Goal: Task Accomplishment & Management: Use online tool/utility

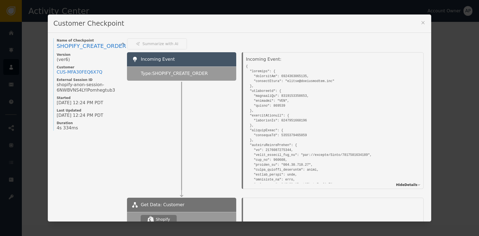
scroll to position [188, 0]
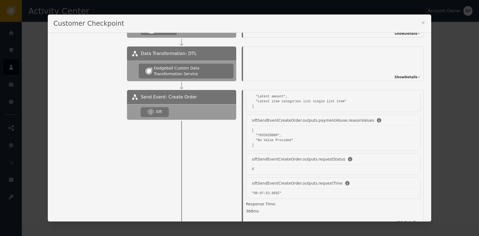
click at [421, 23] on icon at bounding box center [422, 22] width 5 height 5
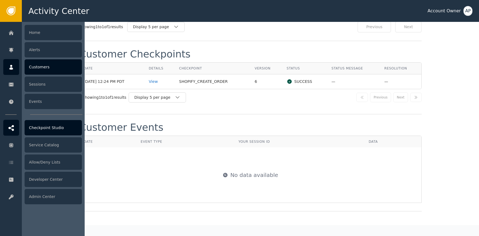
click at [15, 133] on div at bounding box center [11, 128] width 16 height 16
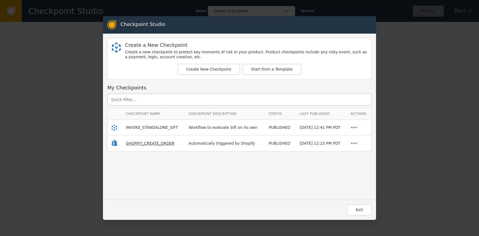
click at [140, 143] on span "SHOPIFY_CREATE_ORDER" at bounding box center [150, 143] width 49 height 4
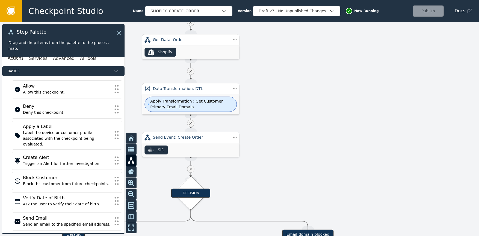
drag, startPoint x: 255, startPoint y: 172, endPoint x: 314, endPoint y: 93, distance: 97.8
click at [329, 71] on div at bounding box center [239, 129] width 479 height 214
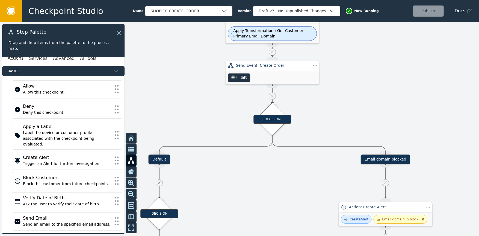
drag, startPoint x: 261, startPoint y: 160, endPoint x: 341, endPoint y: 93, distance: 104.3
click at [348, 83] on div at bounding box center [239, 129] width 479 height 214
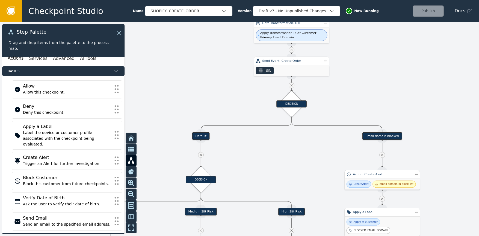
drag, startPoint x: 251, startPoint y: 179, endPoint x: 289, endPoint y: 86, distance: 101.2
click at [290, 85] on div at bounding box center [239, 129] width 479 height 214
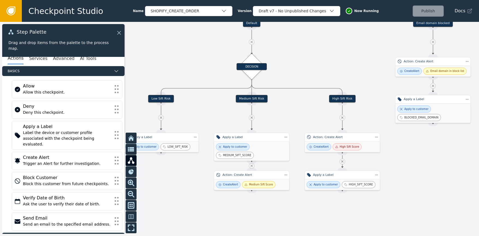
drag, startPoint x: 283, startPoint y: 140, endPoint x: 302, endPoint y: 105, distance: 39.1
click at [302, 105] on div at bounding box center [239, 129] width 479 height 214
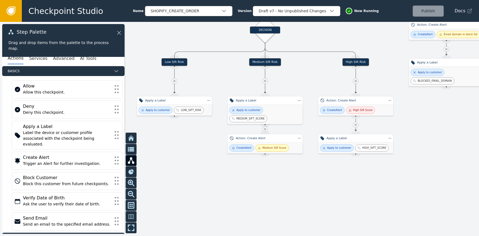
drag, startPoint x: 164, startPoint y: 173, endPoint x: 157, endPoint y: 159, distance: 16.0
click at [170, 152] on div at bounding box center [239, 129] width 479 height 214
click at [44, 57] on button "Services" at bounding box center [38, 58] width 18 height 11
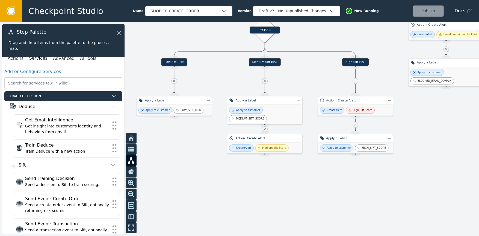
click at [23, 58] on div "Actions Services Advanced AI Tools" at bounding box center [63, 58] width 122 height 15
click at [21, 59] on button "Actions" at bounding box center [16, 58] width 16 height 11
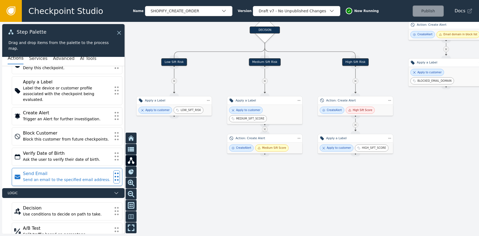
scroll to position [46, 0]
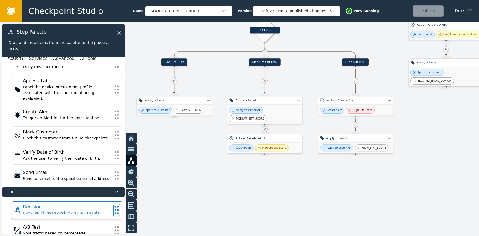
click at [99, 210] on div "Use conditions to decide on path to take." at bounding box center [67, 213] width 88 height 6
click at [114, 205] on icon at bounding box center [117, 210] width 6 height 12
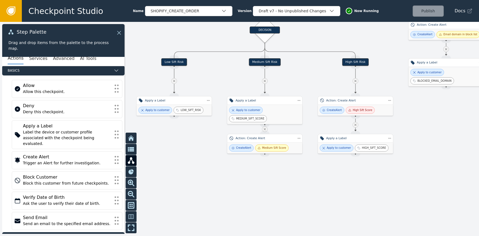
scroll to position [0, 0]
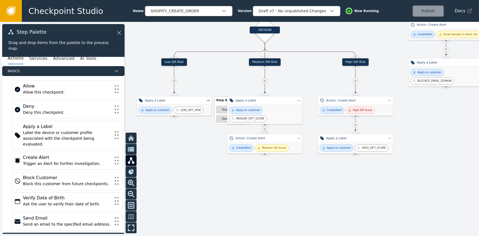
click at [207, 101] on div "Step Actions Menu Duplicate Delete" at bounding box center [227, 111] width 45 height 26
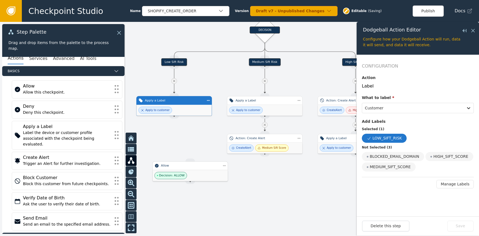
click at [190, 170] on div "Decision: ALLOW" at bounding box center [190, 175] width 75 height 11
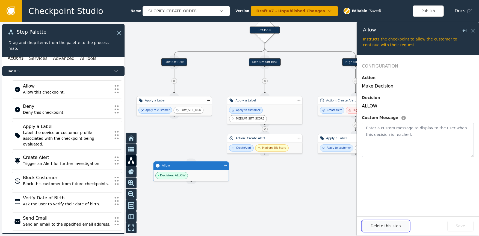
click at [374, 222] on button "Delete this step" at bounding box center [385, 225] width 47 height 11
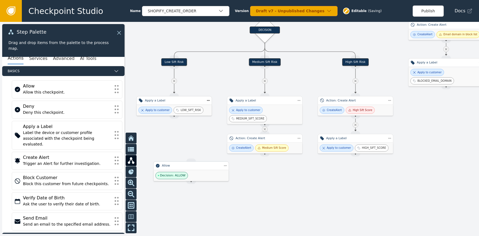
click at [216, 170] on div "Decision: ALLOW" at bounding box center [191, 175] width 75 height 11
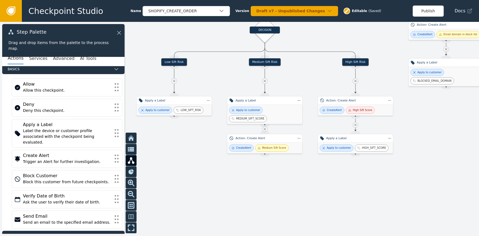
scroll to position [5, 0]
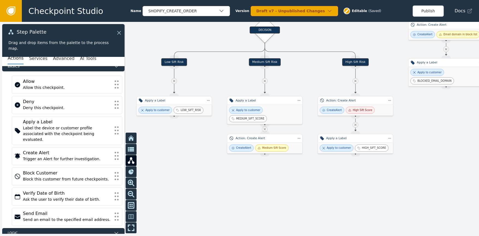
click at [17, 10] on link at bounding box center [11, 11] width 22 height 22
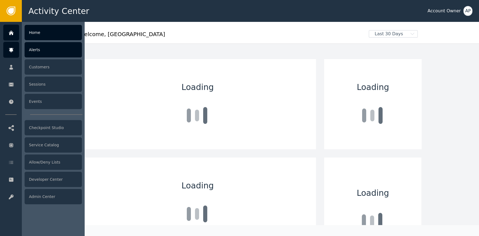
click at [53, 50] on div "Alerts" at bounding box center [53, 49] width 57 height 15
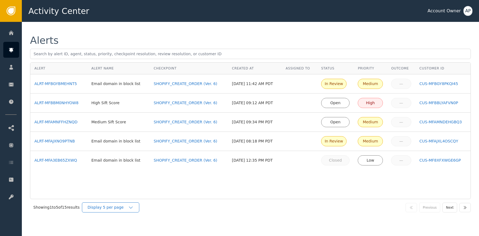
click at [124, 208] on div "Display 5 per page" at bounding box center [108, 207] width 40 height 6
click at [124, 233] on div "Display 25 per page" at bounding box center [112, 230] width 55 height 10
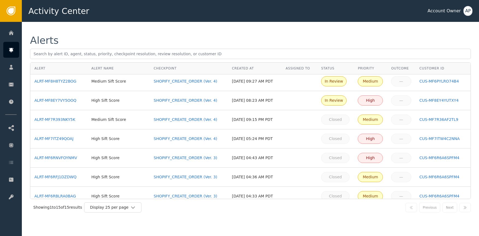
scroll to position [162, 0]
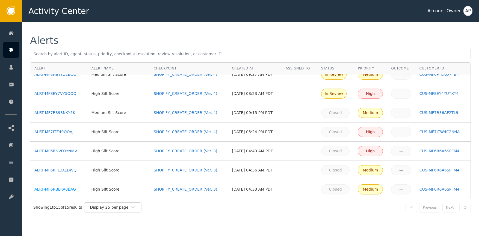
click at [56, 192] on td "ALRT-MF6RBLRA0BAG" at bounding box center [58, 189] width 57 height 19
click at [59, 190] on div "ALRT-MF6RBLRA0BAG" at bounding box center [58, 189] width 49 height 6
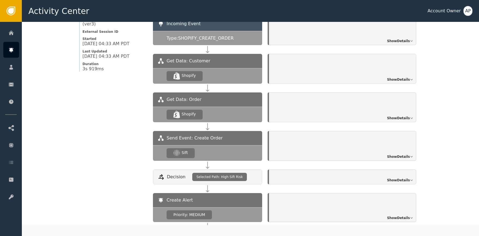
scroll to position [560, 0]
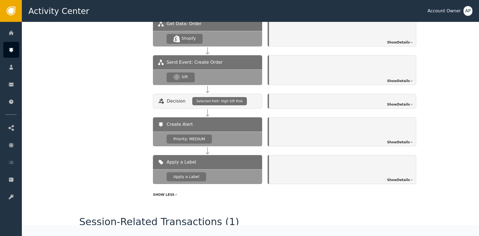
click at [401, 79] on span "Show Details" at bounding box center [398, 80] width 23 height 5
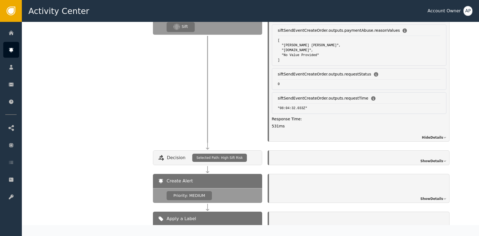
scroll to position [632, 0]
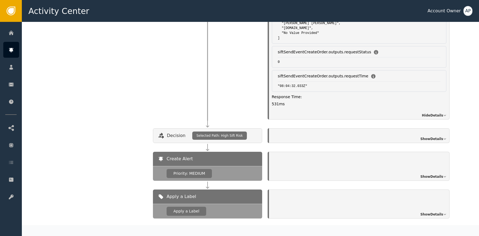
drag, startPoint x: 404, startPoint y: 134, endPoint x: 408, endPoint y: 133, distance: 4.7
click at [404, 134] on div "Show Details" at bounding box center [359, 135] width 181 height 15
click at [422, 137] on span "Show Details" at bounding box center [431, 138] width 23 height 5
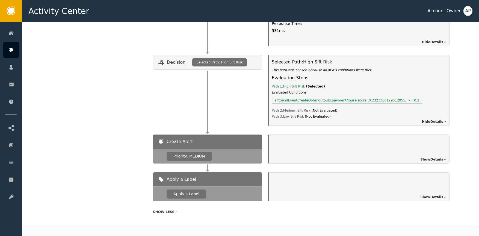
scroll to position [718, 0]
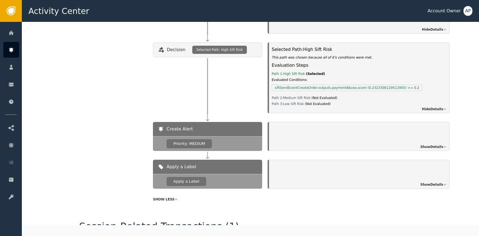
click at [434, 144] on span "Show Details" at bounding box center [431, 146] width 23 height 5
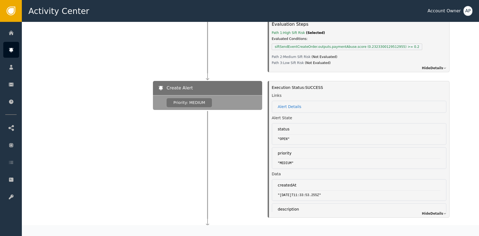
scroll to position [818, 0]
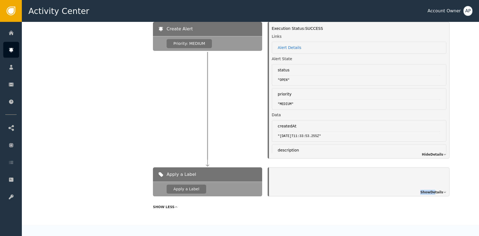
click at [433, 191] on div "Show Details" at bounding box center [359, 181] width 181 height 29
click at [434, 192] on span "Show Details" at bounding box center [431, 192] width 23 height 5
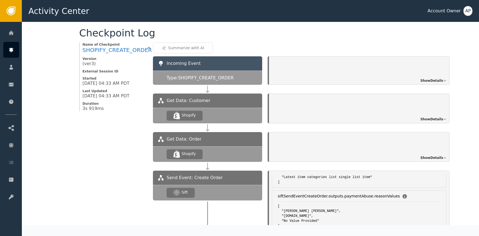
scroll to position [433, 0]
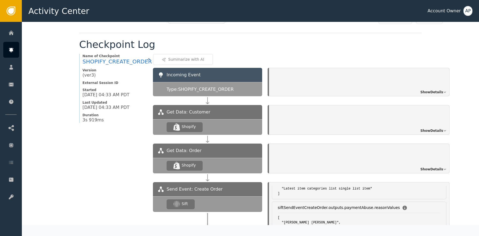
drag, startPoint x: 430, startPoint y: 161, endPoint x: 434, endPoint y: 166, distance: 6.3
click at [432, 164] on div "Show Details" at bounding box center [359, 158] width 181 height 30
drag, startPoint x: 434, startPoint y: 167, endPoint x: 445, endPoint y: 167, distance: 11.5
click at [434, 167] on span "Show Details" at bounding box center [431, 169] width 23 height 5
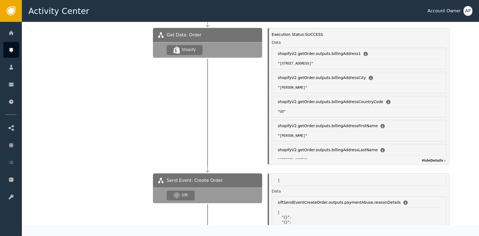
scroll to position [574, 0]
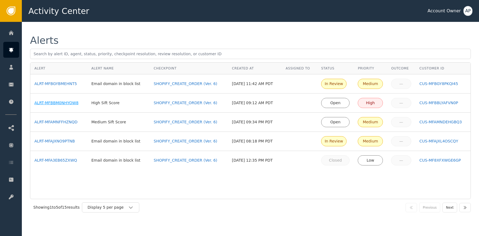
click at [65, 102] on div "ALRT-MFBBM0NHYOW8" at bounding box center [58, 103] width 49 height 6
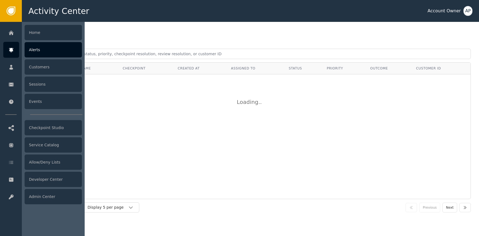
drag, startPoint x: 11, startPoint y: 52, endPoint x: 14, endPoint y: 53, distance: 2.9
click at [11, 52] on icon at bounding box center [11, 50] width 4 height 4
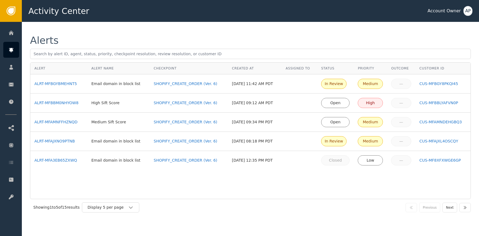
drag, startPoint x: 51, startPoint y: 52, endPoint x: 378, endPoint y: 0, distance: 330.3
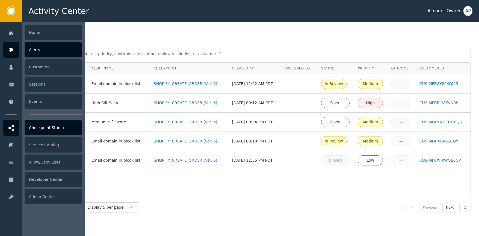
click at [44, 126] on div "Checkpoint Studio" at bounding box center [53, 127] width 57 height 15
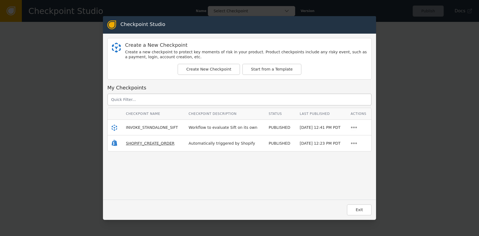
click at [149, 142] on span "SHOPIFY_CREATE_ORDER" at bounding box center [150, 143] width 49 height 4
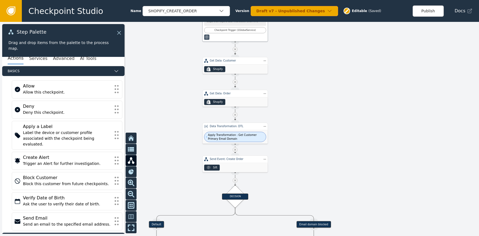
drag, startPoint x: 139, startPoint y: 114, endPoint x: 186, endPoint y: 73, distance: 61.8
click at [184, 63] on div at bounding box center [239, 129] width 479 height 214
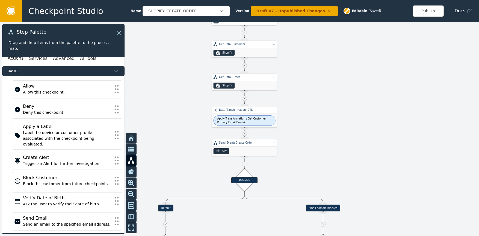
drag, startPoint x: 173, startPoint y: 99, endPoint x: 186, endPoint y: 84, distance: 19.8
click at [183, 69] on div at bounding box center [239, 129] width 479 height 214
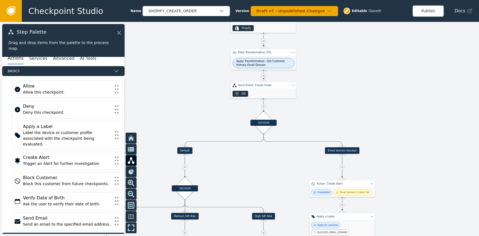
drag, startPoint x: 181, startPoint y: 136, endPoint x: 191, endPoint y: 108, distance: 29.6
click at [194, 101] on div at bounding box center [239, 129] width 479 height 214
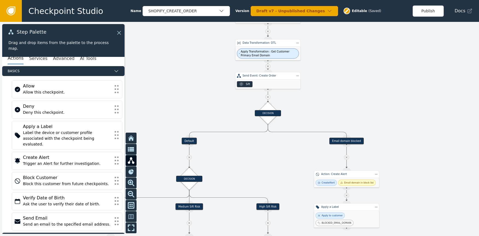
drag, startPoint x: 195, startPoint y: 95, endPoint x: 201, endPoint y: 87, distance: 10.0
click at [201, 86] on div at bounding box center [239, 129] width 479 height 214
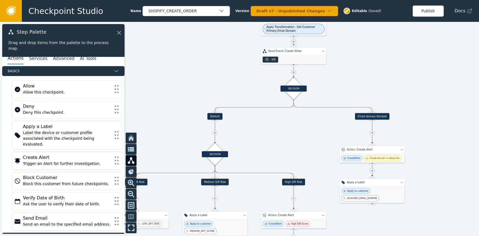
drag, startPoint x: 205, startPoint y: 83, endPoint x: 231, endPoint y: 68, distance: 29.6
click at [227, 66] on div at bounding box center [239, 129] width 479 height 214
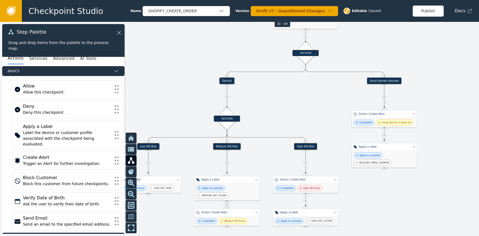
drag, startPoint x: 234, startPoint y: 79, endPoint x: 244, endPoint y: 71, distance: 12.4
click at [241, 57] on div at bounding box center [239, 129] width 479 height 214
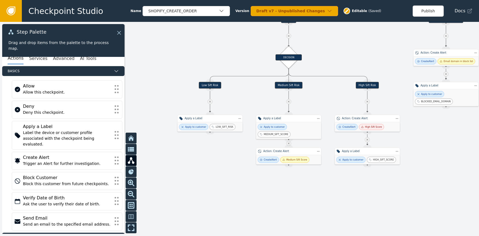
drag, startPoint x: 267, startPoint y: 117, endPoint x: 329, endPoint y: 59, distance: 84.5
click at [329, 58] on div at bounding box center [239, 129] width 479 height 214
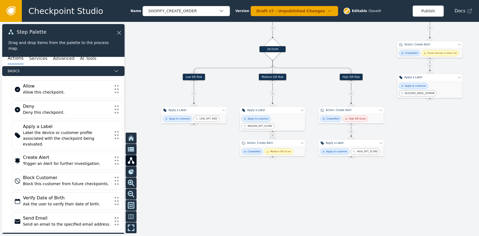
drag, startPoint x: 217, startPoint y: 51, endPoint x: 202, endPoint y: 42, distance: 17.1
click at [202, 42] on div at bounding box center [239, 129] width 479 height 214
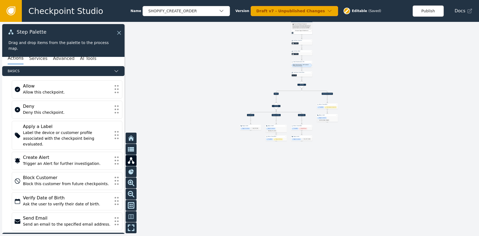
drag, startPoint x: 394, startPoint y: 123, endPoint x: 311, endPoint y: 165, distance: 93.6
click at [310, 165] on div at bounding box center [239, 129] width 479 height 214
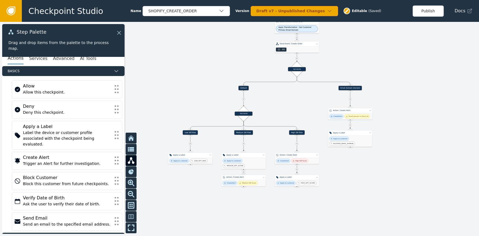
drag, startPoint x: 351, startPoint y: 177, endPoint x: 416, endPoint y: 221, distance: 78.8
click at [421, 223] on div at bounding box center [239, 129] width 479 height 214
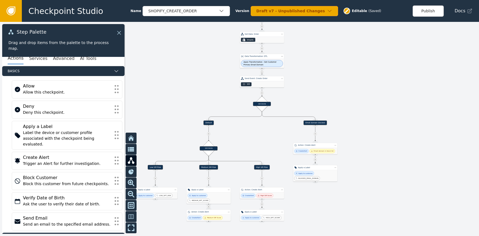
drag, startPoint x: 175, startPoint y: 75, endPoint x: 139, endPoint y: 111, distance: 51.4
click at [137, 111] on div at bounding box center [239, 129] width 479 height 214
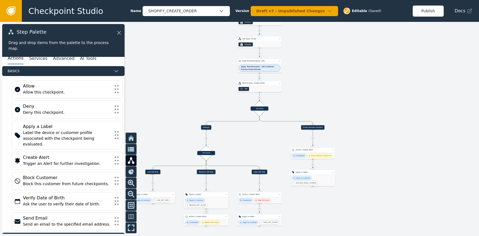
drag, startPoint x: 165, startPoint y: 90, endPoint x: 158, endPoint y: 106, distance: 16.8
click at [154, 107] on div at bounding box center [239, 129] width 479 height 214
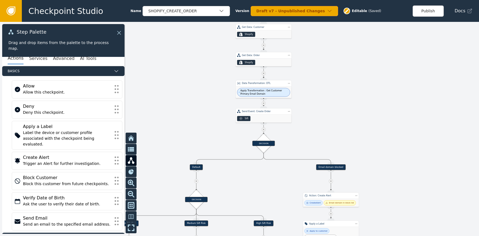
drag, startPoint x: 199, startPoint y: 85, endPoint x: 171, endPoint y: 122, distance: 47.0
click at [172, 122] on div at bounding box center [239, 129] width 479 height 214
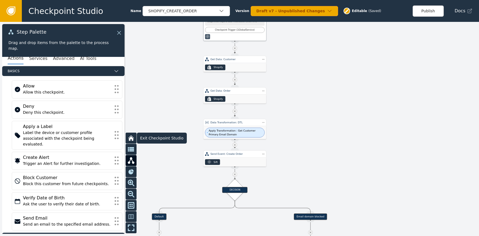
drag, startPoint x: 158, startPoint y: 120, endPoint x: 145, endPoint y: 137, distance: 21.9
click at [145, 138] on div "Target Handle for step Default Source Handle for step Target Handle for step Em…" at bounding box center [239, 129] width 479 height 214
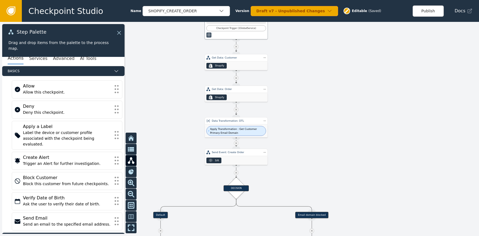
click at [27, 60] on div "Actions Services Advanced AI Tools" at bounding box center [63, 58] width 122 height 15
click at [35, 60] on button "Services" at bounding box center [38, 58] width 18 height 11
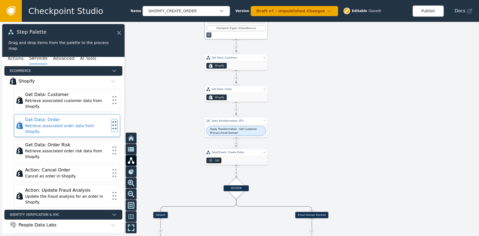
scroll to position [174, 0]
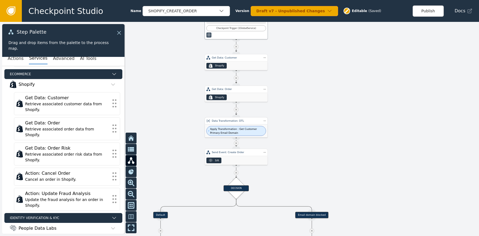
click at [250, 125] on div "Apply Transformation : Get Customer Primary Email Domain" at bounding box center [236, 130] width 63 height 13
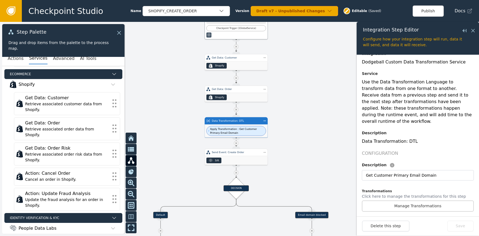
scroll to position [86, 0]
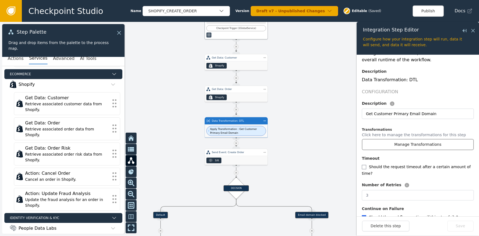
click at [432, 139] on button "Manage Transformations" at bounding box center [418, 144] width 112 height 11
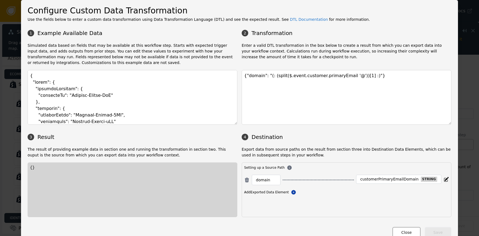
click at [398, 229] on button "Close" at bounding box center [407, 232] width 28 height 11
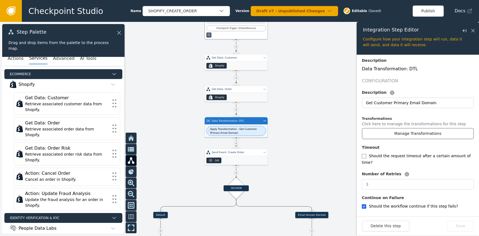
scroll to position [97, 0]
drag, startPoint x: 472, startPoint y: 29, endPoint x: 460, endPoint y: 39, distance: 15.5
click at [472, 30] on icon at bounding box center [473, 31] width 6 height 6
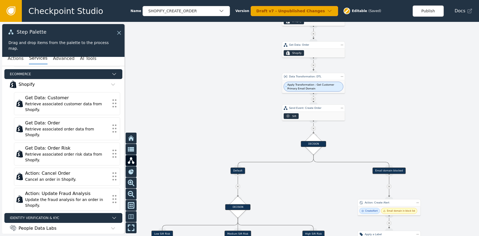
drag, startPoint x: 351, startPoint y: 106, endPoint x: 408, endPoint y: 78, distance: 63.8
click at [415, 72] on div at bounding box center [239, 129] width 479 height 214
click at [317, 143] on div "DECISION" at bounding box center [313, 144] width 25 height 6
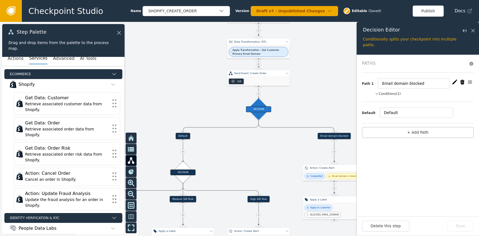
drag, startPoint x: 337, startPoint y: 144, endPoint x: 284, endPoint y: 108, distance: 63.8
click at [284, 108] on div at bounding box center [239, 129] width 479 height 214
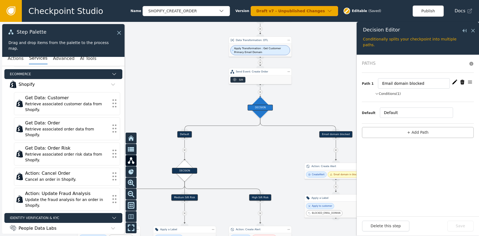
click at [475, 31] on icon at bounding box center [473, 31] width 6 height 6
